Goal: Information Seeking & Learning: Find specific fact

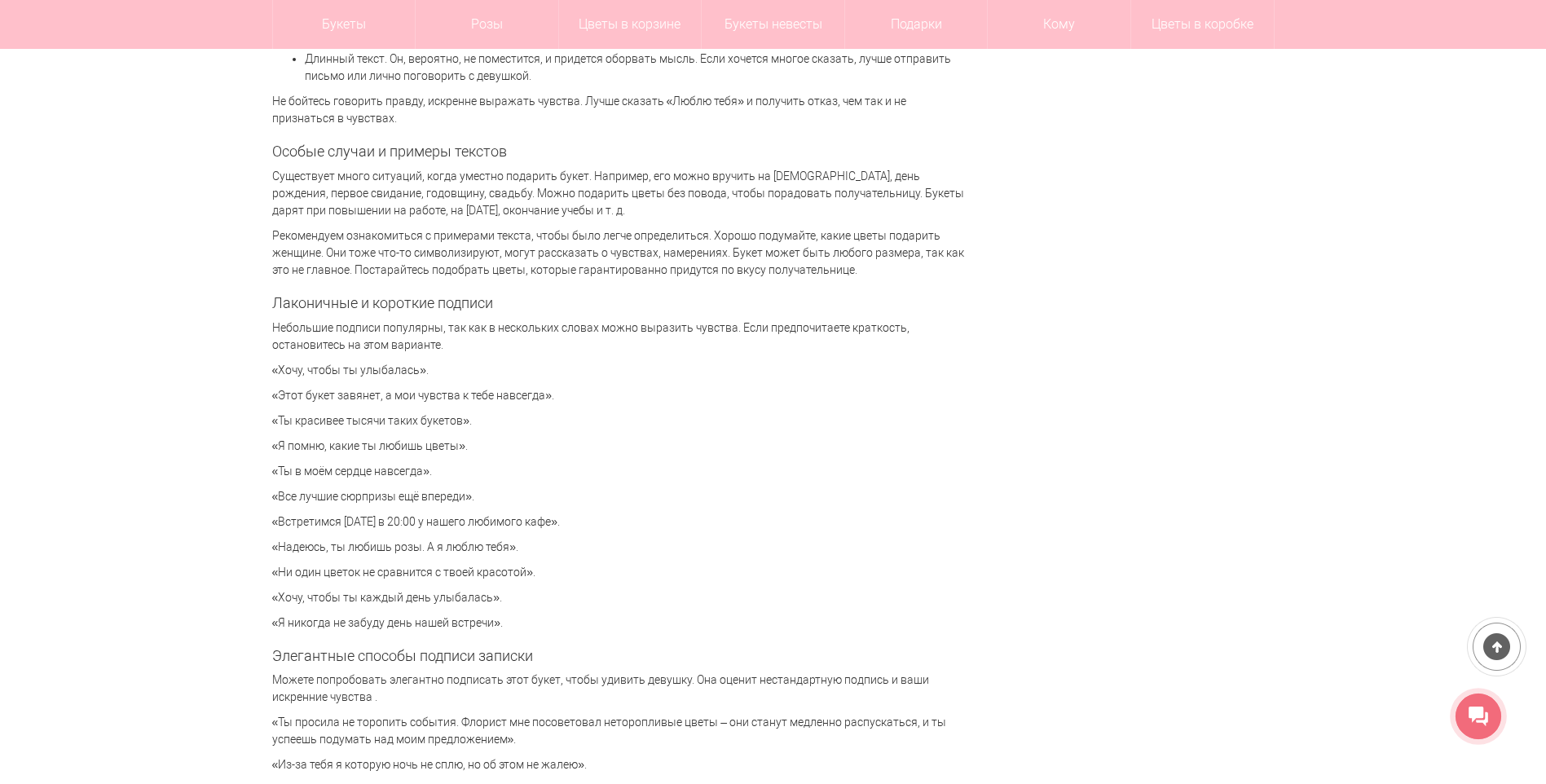
scroll to position [3504, 0]
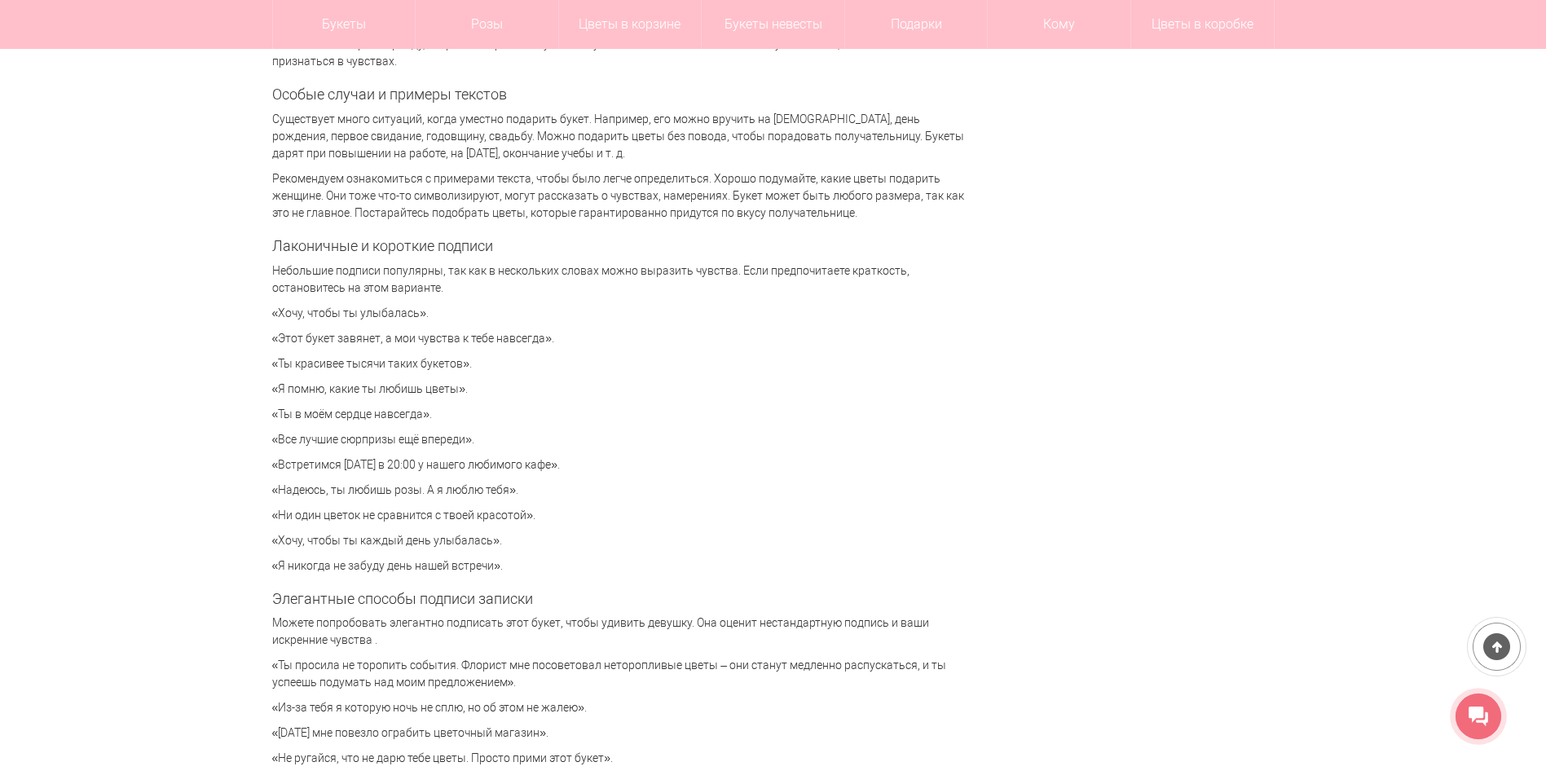
click at [273, 311] on p "«Хочу, чтобы ты улыбалась»." at bounding box center [618, 313] width 693 height 17
drag, startPoint x: 280, startPoint y: 311, endPoint x: 417, endPoint y: 309, distance: 137.0
click at [417, 309] on p "«Хочу, чтобы ты улыбалась»." at bounding box center [618, 313] width 693 height 17
drag, startPoint x: 280, startPoint y: 565, endPoint x: 491, endPoint y: 572, distance: 211.1
click at [491, 572] on p "«Я никогда не забуду день нашей встречи»." at bounding box center [618, 566] width 693 height 17
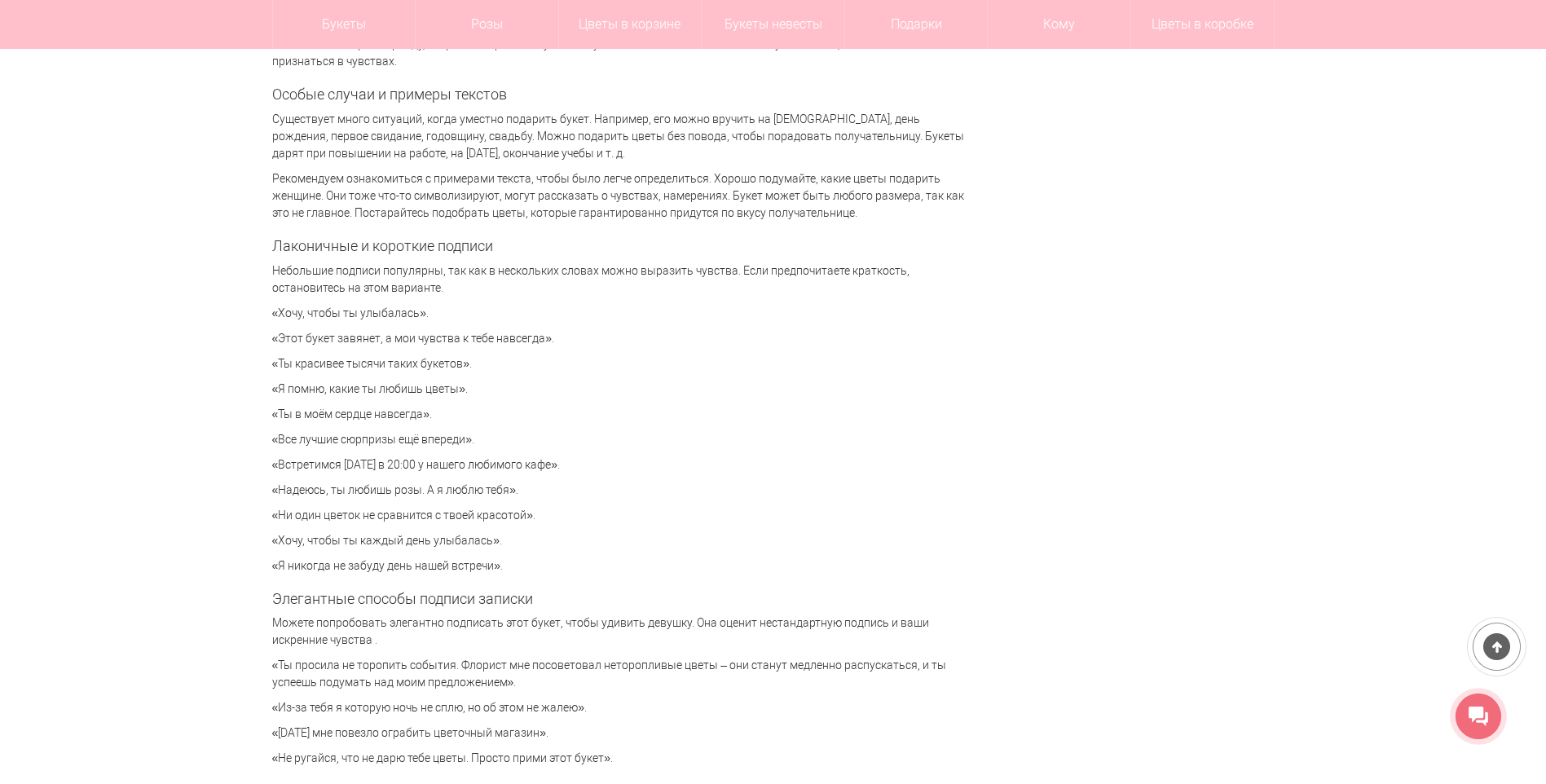
copy p "Я никогда не забуду день нашей встречи"
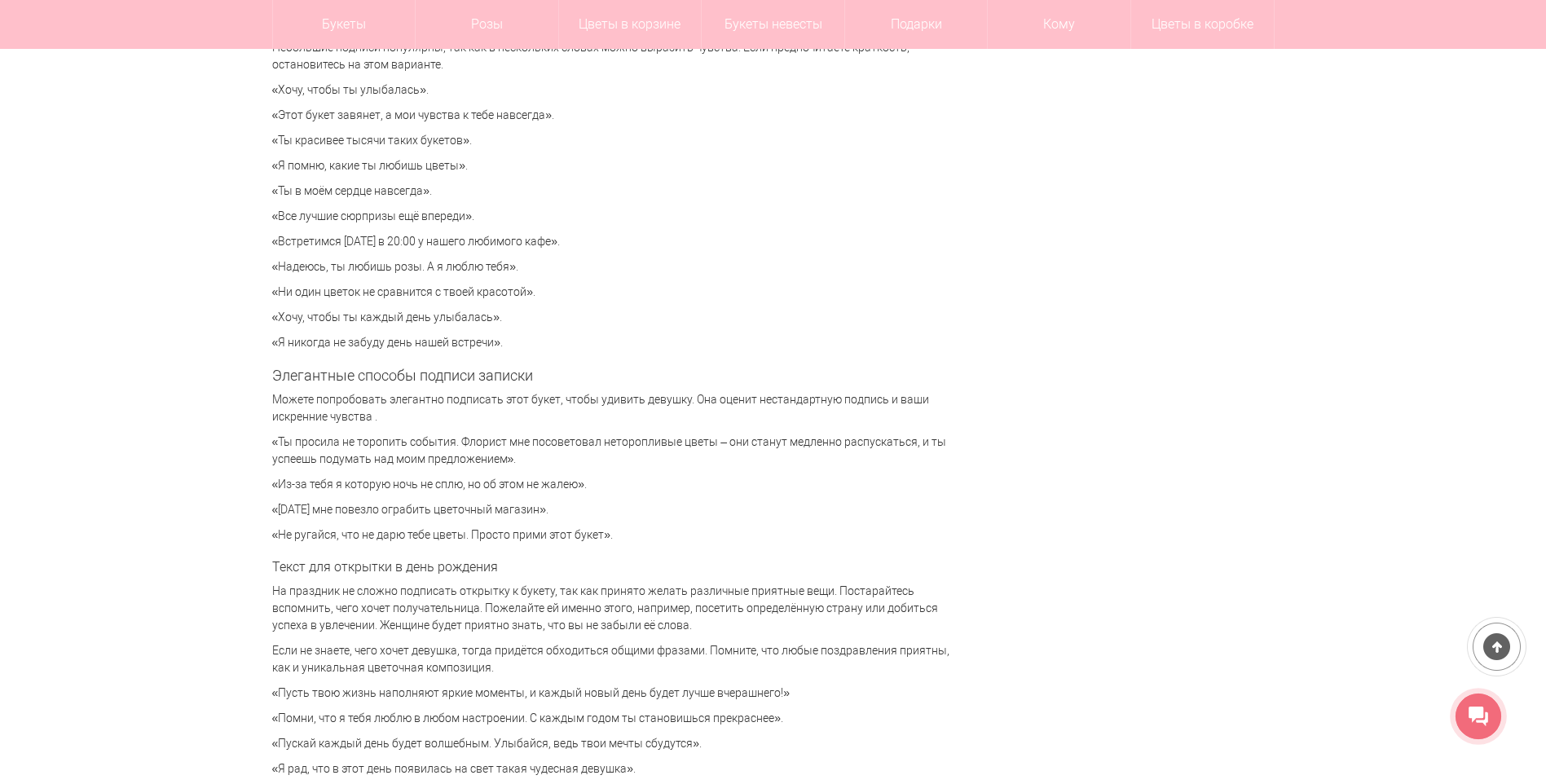
scroll to position [3667, 0]
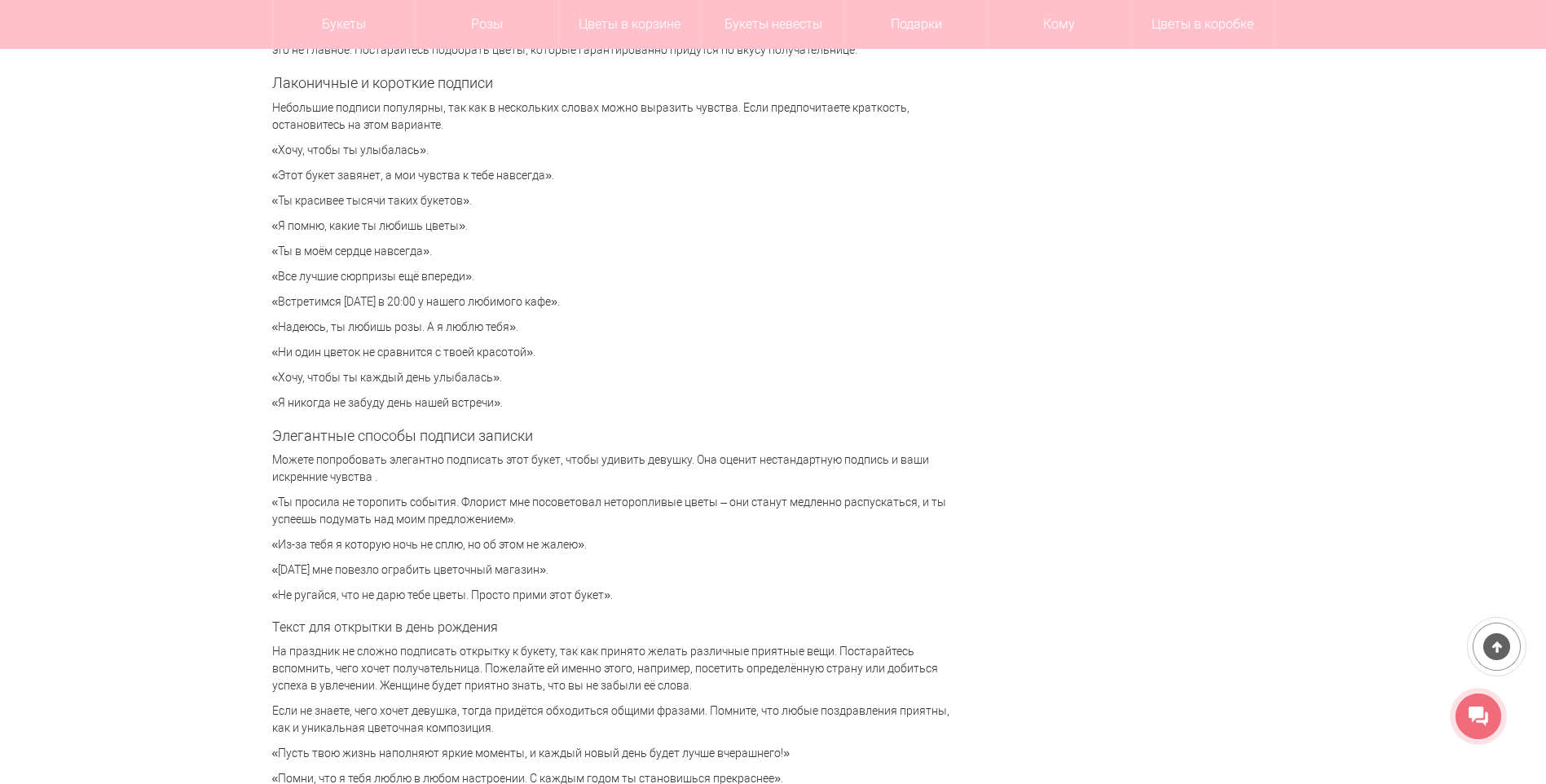
drag, startPoint x: 278, startPoint y: 150, endPoint x: 415, endPoint y: 152, distance: 137.0
click at [415, 152] on p "«Хочу, чтобы ты улыбалась»." at bounding box center [618, 150] width 693 height 17
copy p "[PERSON_NAME], чтобы ты улыбалась"
